Goal: Check status: Check status

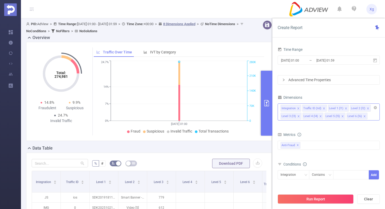
click at [299, 107] on icon "icon: close" at bounding box center [298, 108] width 3 height 3
click at [301, 108] on icon "icon: close" at bounding box center [302, 108] width 3 height 3
click at [319, 108] on icon "icon: close" at bounding box center [320, 108] width 3 height 3
click at [320, 108] on icon "icon: close" at bounding box center [320, 108] width 2 height 2
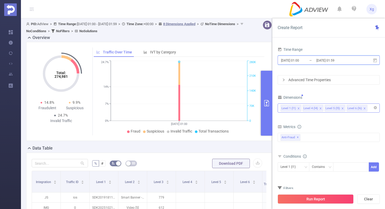
click at [376, 60] on icon at bounding box center [374, 60] width 5 height 5
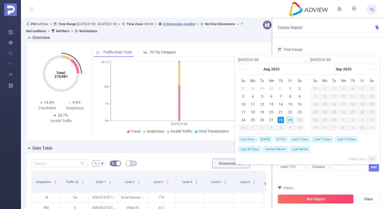
click at [283, 140] on span "[DATE]" at bounding box center [280, 139] width 13 height 6
type input "[DATE] 00:00"
type input "[DATE] 23:59"
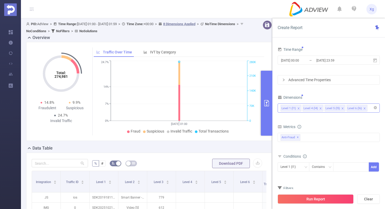
click at [286, 80] on div "Advanced Time Properties" at bounding box center [329, 79] width 102 height 9
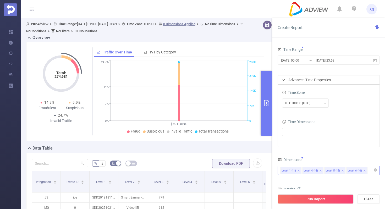
click at [284, 77] on div "Advanced Time Properties" at bounding box center [329, 79] width 102 height 9
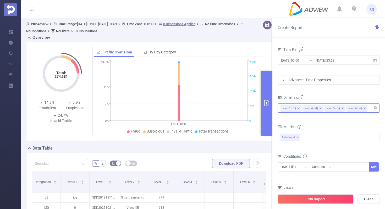
click at [284, 77] on div "Advanced Time Properties" at bounding box center [329, 79] width 102 height 9
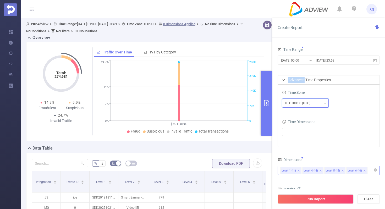
click at [295, 100] on div "UTC+00:00 (UTC)" at bounding box center [299, 103] width 29 height 9
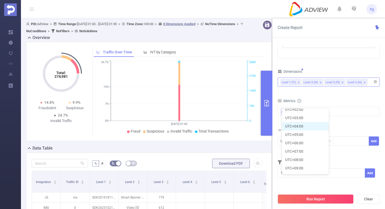
scroll to position [131, 0]
click at [297, 161] on li "UTC+08:00" at bounding box center [305, 159] width 47 height 8
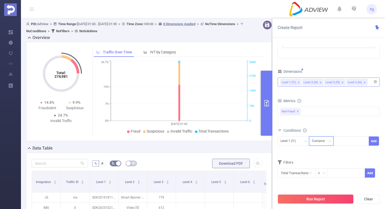
click at [330, 139] on div "Contains" at bounding box center [321, 141] width 19 height 9
click at [317, 161] on li "Is" at bounding box center [326, 160] width 35 height 8
click at [354, 137] on div at bounding box center [351, 141] width 30 height 9
click at [341, 141] on div at bounding box center [351, 141] width 30 height 9
paste input "SDK20241125111157euijkedccjrky63"
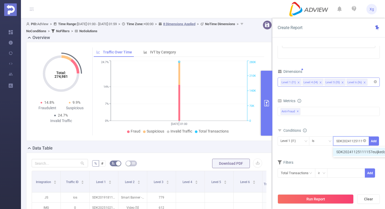
scroll to position [0, 23]
type input "SDK20241125111157euijkedccjrky63"
click at [372, 142] on button "Add" at bounding box center [373, 140] width 10 height 9
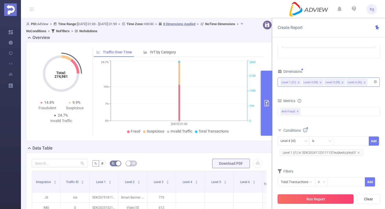
click at [320, 198] on button "Run Report" at bounding box center [315, 198] width 76 height 9
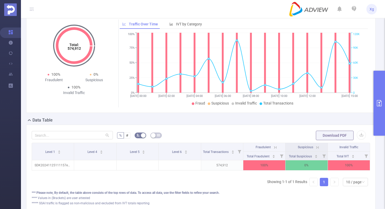
scroll to position [29, 0]
click at [384, 100] on button "primary" at bounding box center [379, 103] width 12 height 65
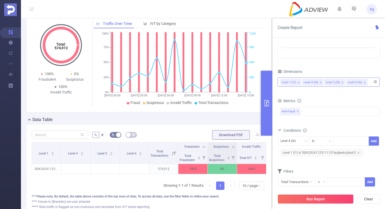
click at [304, 151] on span "Level 1 (l1) Is 'SDK20241125111157euijkedccjrky63'" at bounding box center [321, 152] width 83 height 7
click at [364, 140] on icon "icon: close-circle" at bounding box center [364, 140] width 3 height 3
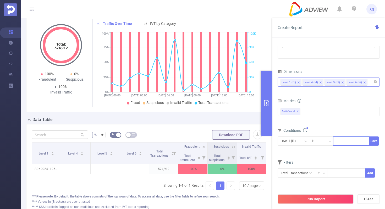
click at [346, 140] on div at bounding box center [351, 141] width 30 height 9
paste input "SDK202215110310116ovlnsvh5o3smph"
type input "SDK202215110310116ovlnsvh5o3smph"
click at [373, 142] on button "Save" at bounding box center [373, 140] width 10 height 9
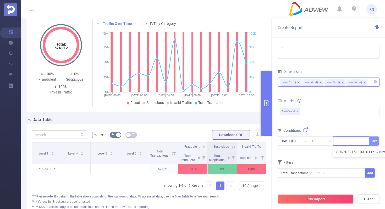
scroll to position [0, 0]
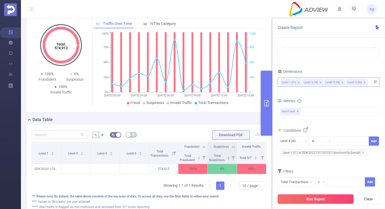
click at [311, 199] on button "Run Report" at bounding box center [315, 198] width 76 height 9
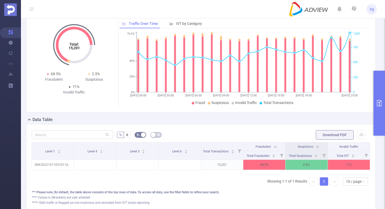
click at [384, 98] on button "primary" at bounding box center [379, 103] width 12 height 65
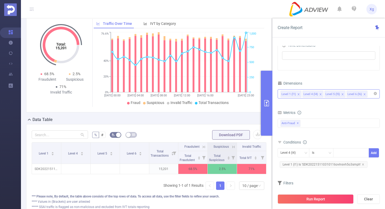
click at [370, 91] on div "Level 1 (l1) Level 4 (l4) Level 5 (l5) Level 6 (l6)" at bounding box center [328, 94] width 96 height 9
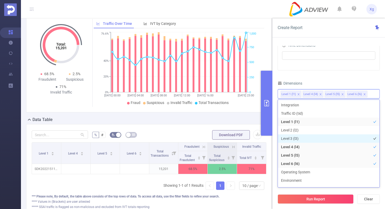
click at [293, 138] on li "Level 3 (l3)" at bounding box center [329, 138] width 102 height 8
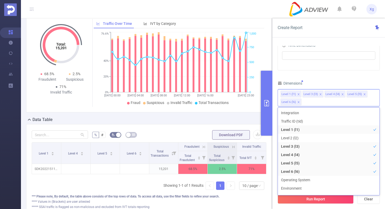
click at [357, 71] on div "Time Range [DATE] 00:00 _ [DATE] 23:59 Advanced Time Properties Time Zone UTC+0…" at bounding box center [328, 90] width 102 height 243
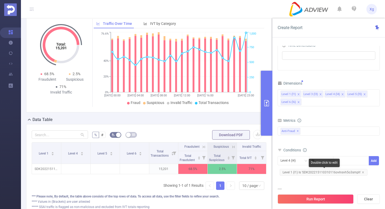
click at [310, 171] on span "Level 1 (l1) Is 'SDK202215110310116ovlnsvh5o3smph'" at bounding box center [324, 172] width 88 height 7
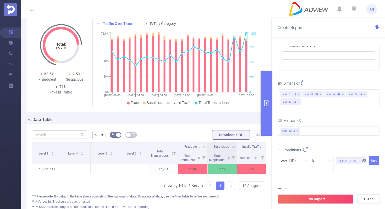
click at [365, 159] on icon "icon: close-circle" at bounding box center [364, 160] width 3 height 3
paste input "SDK20241125111157euijkedccjrky63"
type input "SDK20241125111157euijkedccjrky63"
click at [376, 163] on button "Save" at bounding box center [373, 160] width 10 height 9
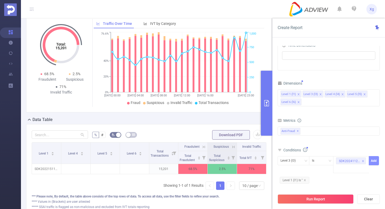
scroll to position [0, 0]
click at [305, 180] on icon "icon: close" at bounding box center [304, 180] width 3 height 3
click at [304, 159] on icon "icon: down" at bounding box center [305, 160] width 3 height 3
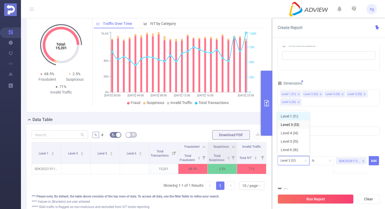
click at [296, 114] on li "Level 1 (l1)" at bounding box center [293, 116] width 32 height 8
click at [373, 160] on button "Add" at bounding box center [373, 160] width 10 height 9
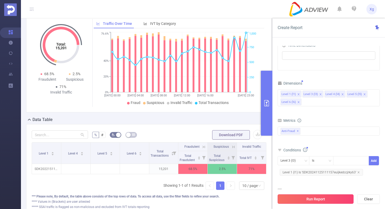
click at [311, 195] on button "Run Report" at bounding box center [315, 198] width 76 height 9
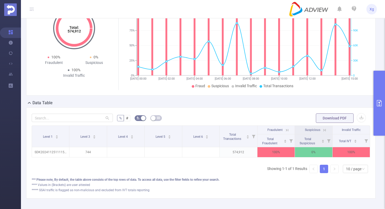
scroll to position [51, 0]
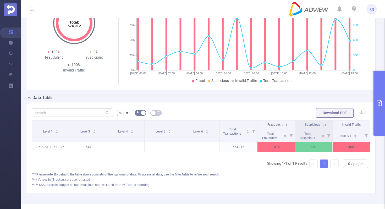
click at [377, 99] on button "primary" at bounding box center [379, 103] width 12 height 65
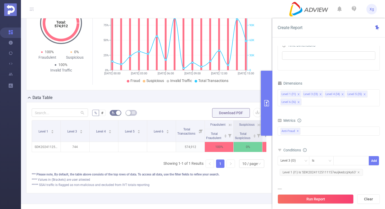
click at [315, 173] on span "Level 1 (l1) Is 'SDK20241125111157euijkedccjrky63'" at bounding box center [321, 172] width 83 height 7
click at [364, 160] on icon "icon: close-circle" at bounding box center [364, 160] width 3 height 3
click at [347, 162] on div "SDK20241125111157euijkedccjrky63" at bounding box center [351, 160] width 30 height 9
paste input "SDK20221725050542z4v05xmm1c67u2b"
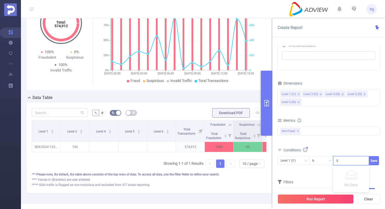
scroll to position [0, 29]
type input "SDK20221725050542z4v05xmm1c67u2b"
click at [375, 159] on button "Save" at bounding box center [373, 160] width 10 height 9
click at [305, 180] on icon "icon: close" at bounding box center [304, 180] width 3 height 3
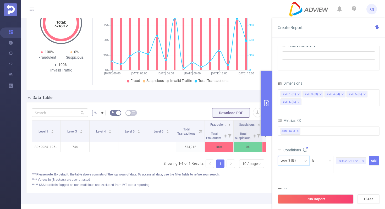
click at [306, 163] on div "Level 3 (l3)" at bounding box center [293, 160] width 26 height 9
click at [301, 119] on li "Level 1 (l1)" at bounding box center [293, 116] width 32 height 8
click at [371, 156] on button "Add" at bounding box center [373, 160] width 10 height 9
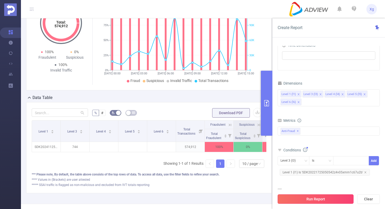
click at [308, 197] on button "Run Report" at bounding box center [315, 198] width 76 height 9
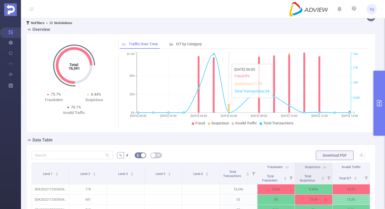
scroll to position [8, 0]
click at [231, 69] on icon "[DATE] 00:00 [DATE] 02:00 [DATE] 04:00 [DATE] 06:00 [DATE] 08:00 [DATE] 10:00 […" at bounding box center [244, 89] width 248 height 76
